Goal: Task Accomplishment & Management: Use online tool/utility

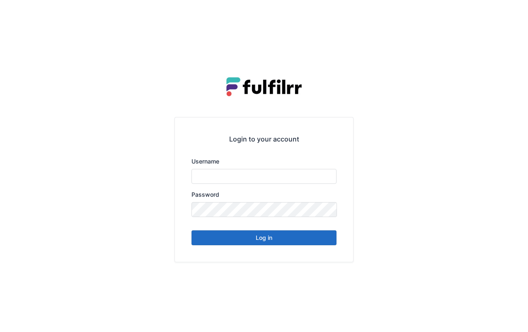
type input "******"
click at [279, 239] on button "Log in" at bounding box center [264, 237] width 145 height 15
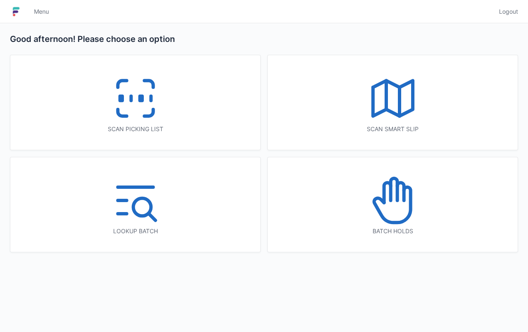
click at [143, 102] on icon at bounding box center [135, 98] width 53 height 53
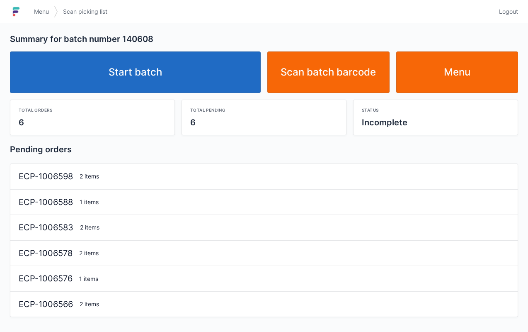
click at [167, 78] on link "Start batch" at bounding box center [135, 71] width 251 height 41
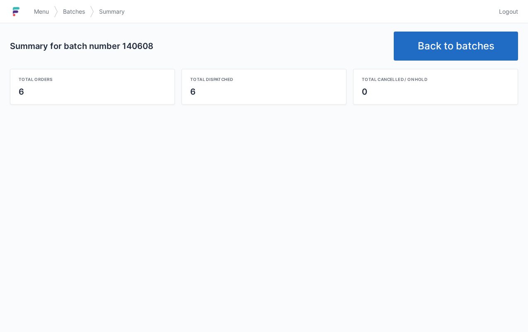
click at [464, 38] on link "Back to batches" at bounding box center [456, 46] width 124 height 29
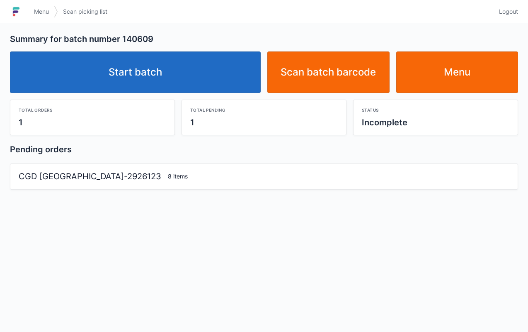
click at [187, 70] on link "Start batch" at bounding box center [135, 71] width 251 height 41
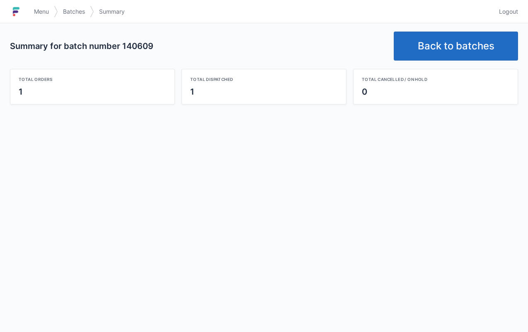
click at [450, 35] on link "Back to batches" at bounding box center [456, 46] width 124 height 29
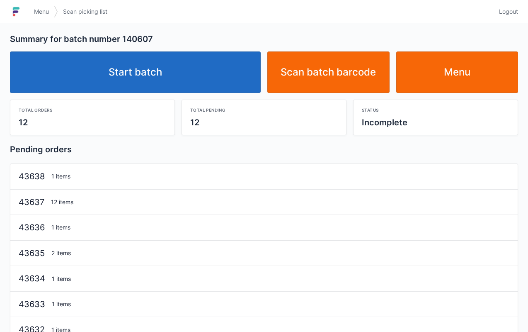
click at [182, 75] on link "Start batch" at bounding box center [135, 71] width 251 height 41
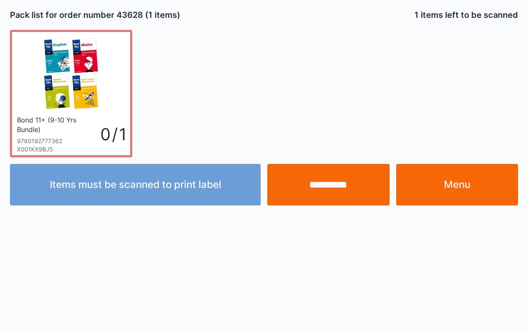
click at [462, 190] on link "Menu" at bounding box center [458, 184] width 122 height 41
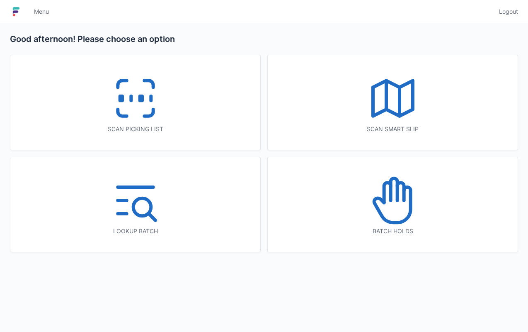
click at [150, 121] on icon at bounding box center [135, 98] width 53 height 53
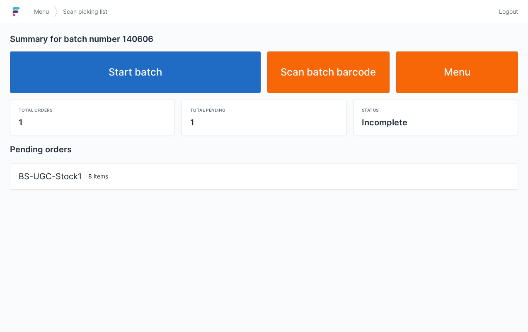
click at [173, 78] on link "Start batch" at bounding box center [135, 71] width 251 height 41
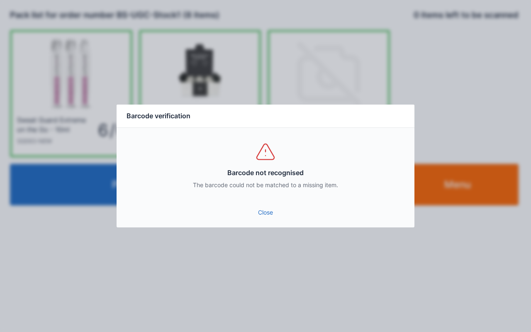
click at [262, 217] on link "Close" at bounding box center [265, 212] width 285 height 15
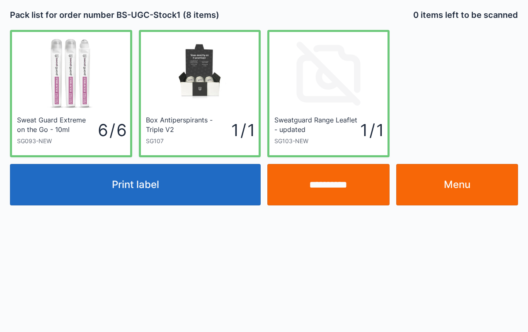
click at [194, 190] on button "Print label" at bounding box center [135, 184] width 251 height 41
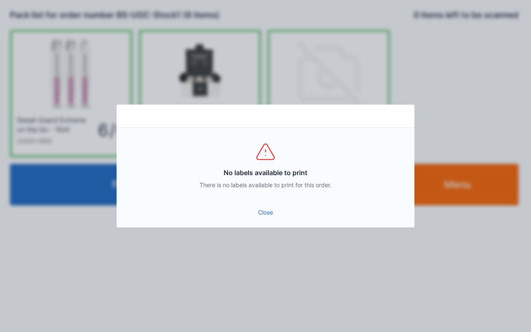
click at [263, 217] on link "Close" at bounding box center [265, 212] width 285 height 15
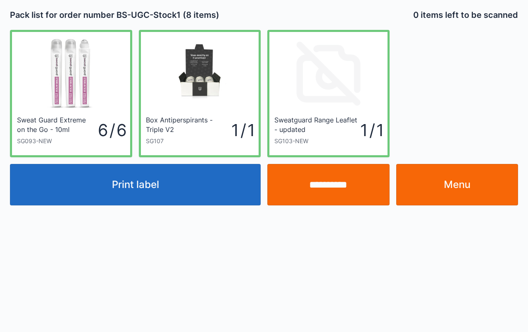
click at [484, 194] on link "Menu" at bounding box center [458, 184] width 122 height 41
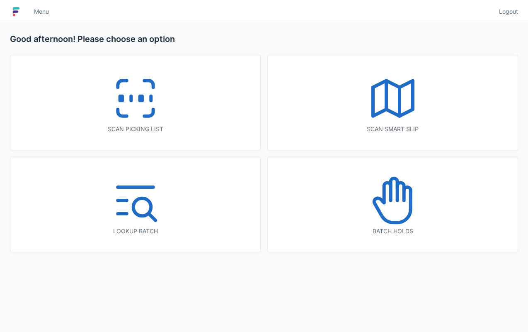
click at [131, 96] on line at bounding box center [131, 98] width 0 height 5
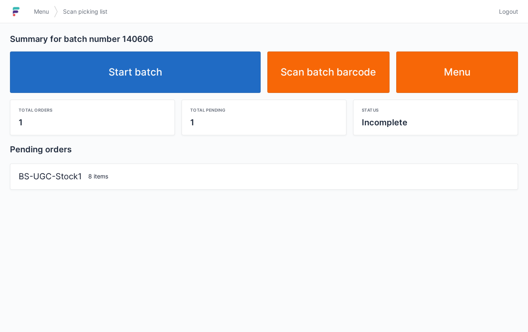
click at [184, 79] on link "Start batch" at bounding box center [135, 71] width 251 height 41
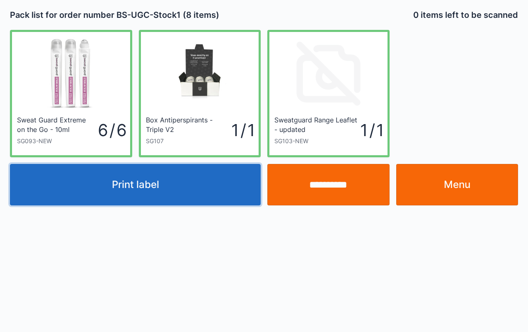
click at [165, 186] on button "Print label" at bounding box center [135, 184] width 251 height 41
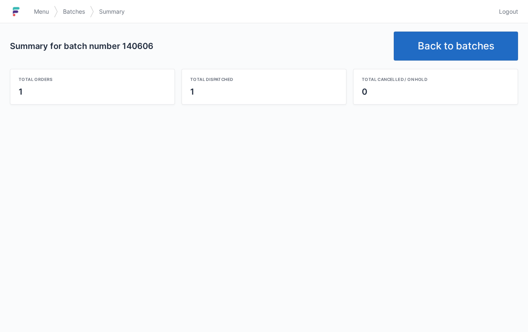
click at [470, 43] on link "Back to batches" at bounding box center [456, 46] width 124 height 29
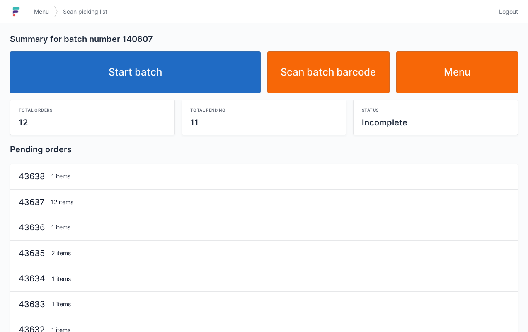
click at [197, 73] on link "Start batch" at bounding box center [135, 71] width 251 height 41
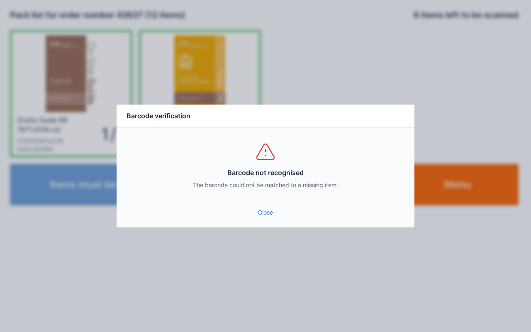
click at [258, 212] on link "Close" at bounding box center [265, 212] width 285 height 15
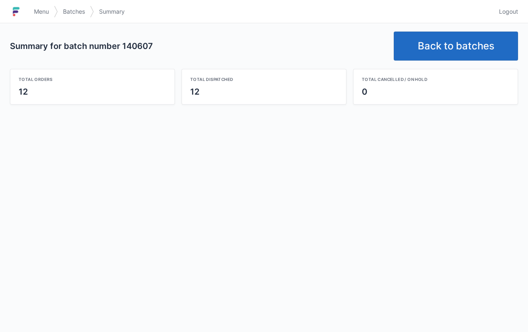
click at [467, 55] on link "Back to batches" at bounding box center [456, 46] width 124 height 29
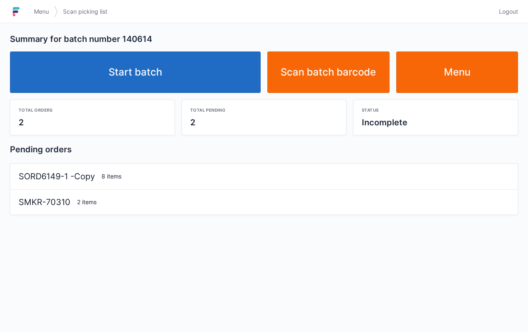
click at [178, 91] on link "Start batch" at bounding box center [135, 71] width 251 height 41
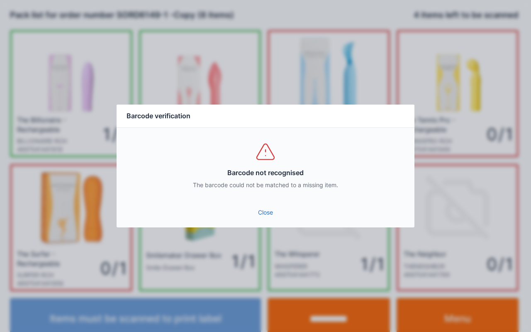
click at [269, 208] on link "Close" at bounding box center [265, 212] width 285 height 15
